Goal: Use online tool/utility: Utilize a website feature to perform a specific function

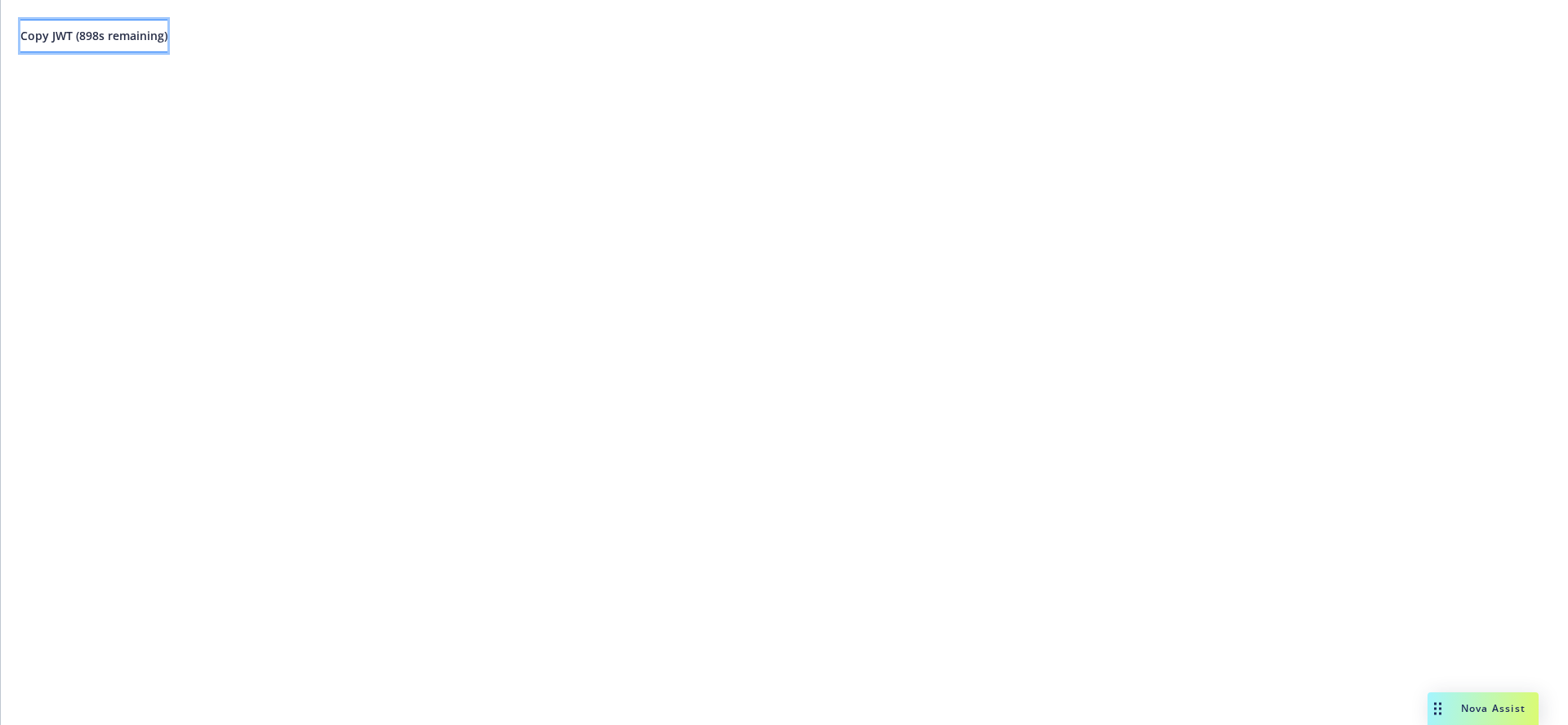
click at [137, 41] on span "Copy JWT ( 898 s remaining)" at bounding box center [93, 36] width 147 height 16
click at [155, 32] on span "Copy JWT ( 884 s remaining)" at bounding box center [93, 36] width 147 height 16
